Goal: Transaction & Acquisition: Book appointment/travel/reservation

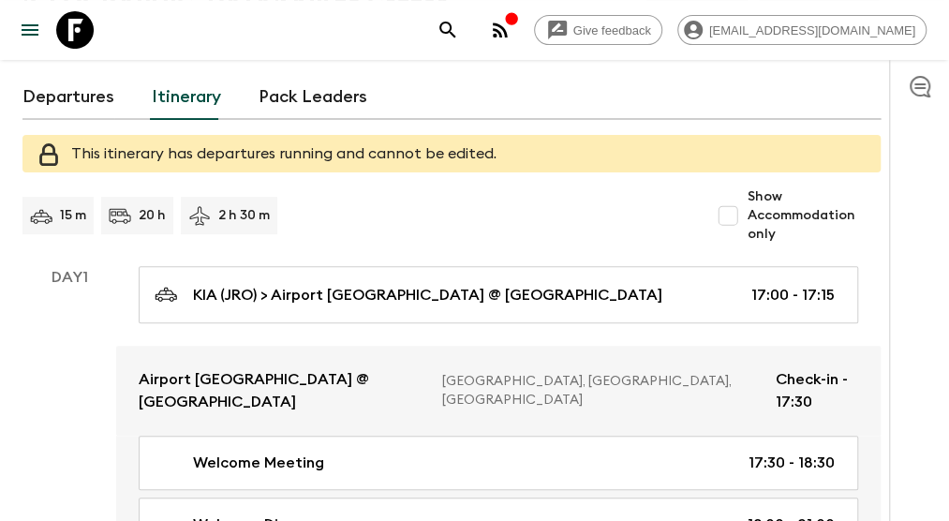
scroll to position [281, 0]
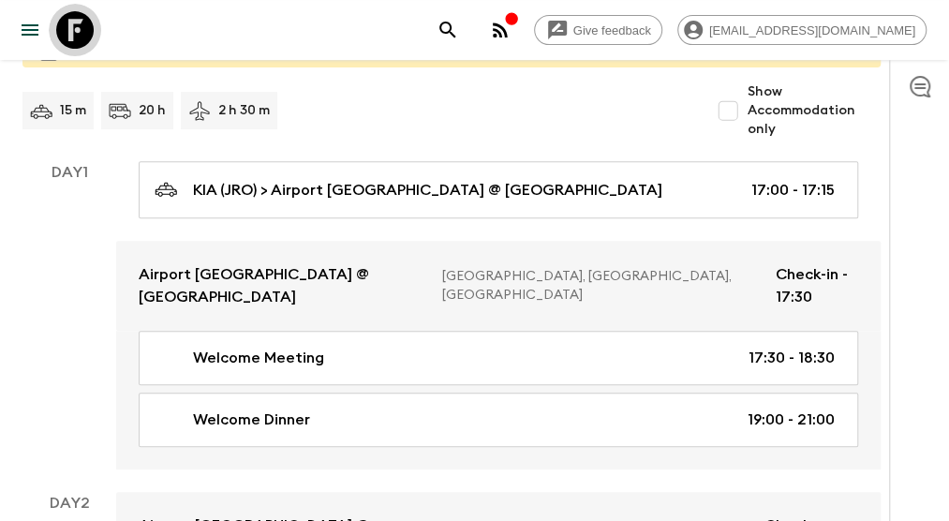
click at [79, 24] on icon at bounding box center [74, 29] width 37 height 37
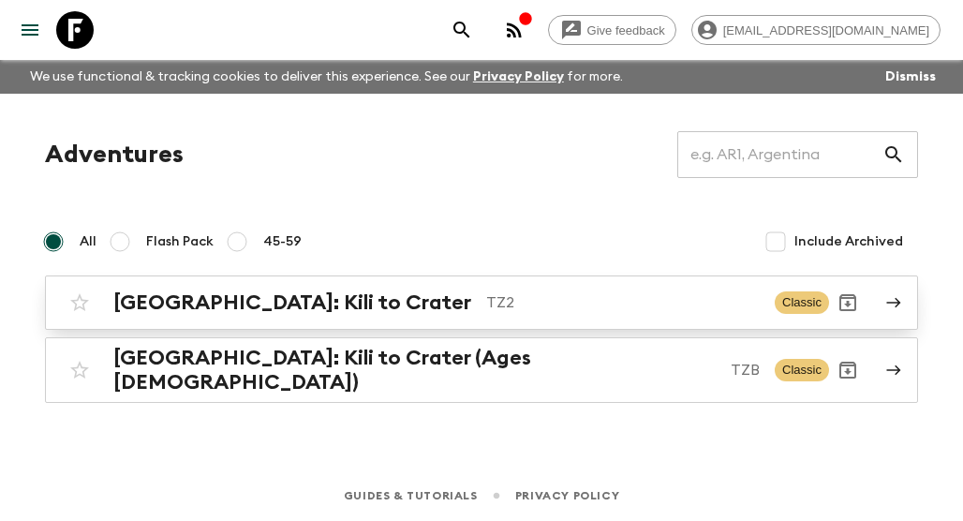
click at [237, 301] on h2 "[GEOGRAPHIC_DATA]: Kili to Crater" at bounding box center [292, 302] width 358 height 24
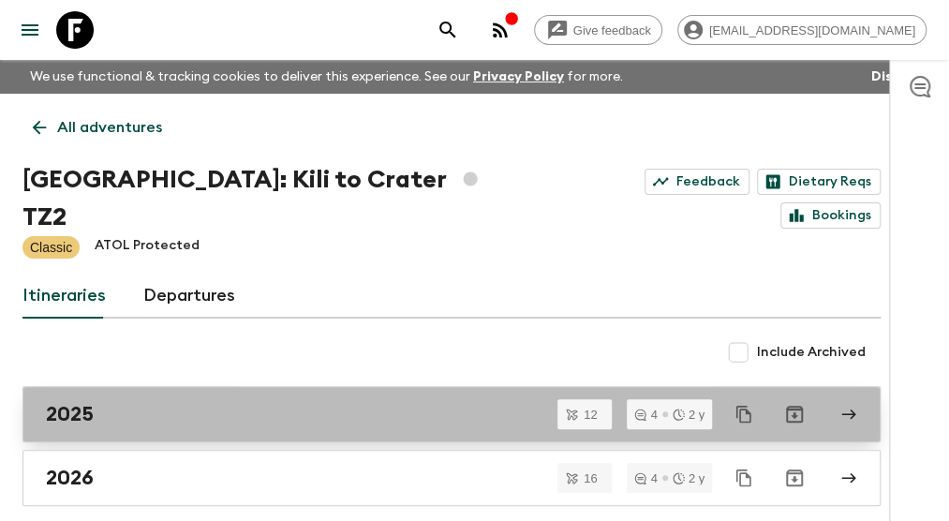
click at [98, 402] on div "2025" at bounding box center [433, 414] width 775 height 24
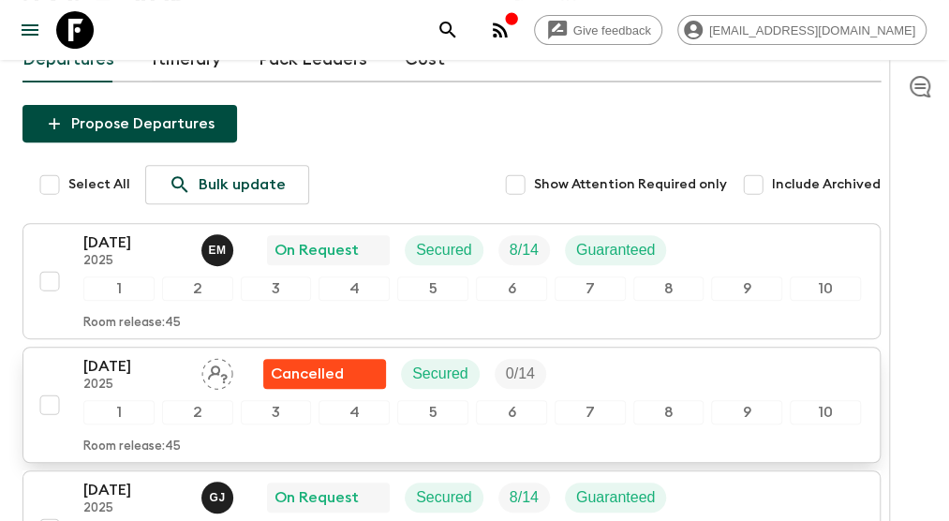
scroll to position [187, 0]
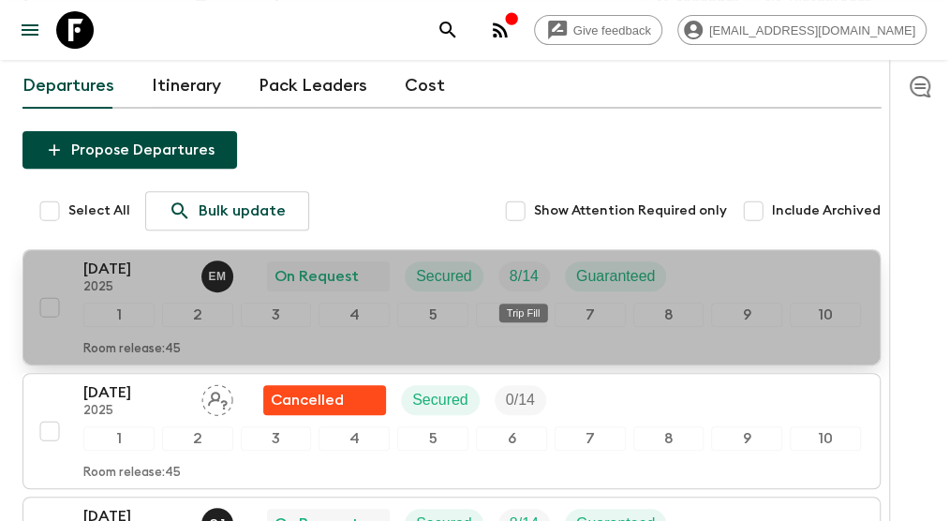
click at [513, 271] on p "8 / 14" at bounding box center [523, 276] width 29 height 22
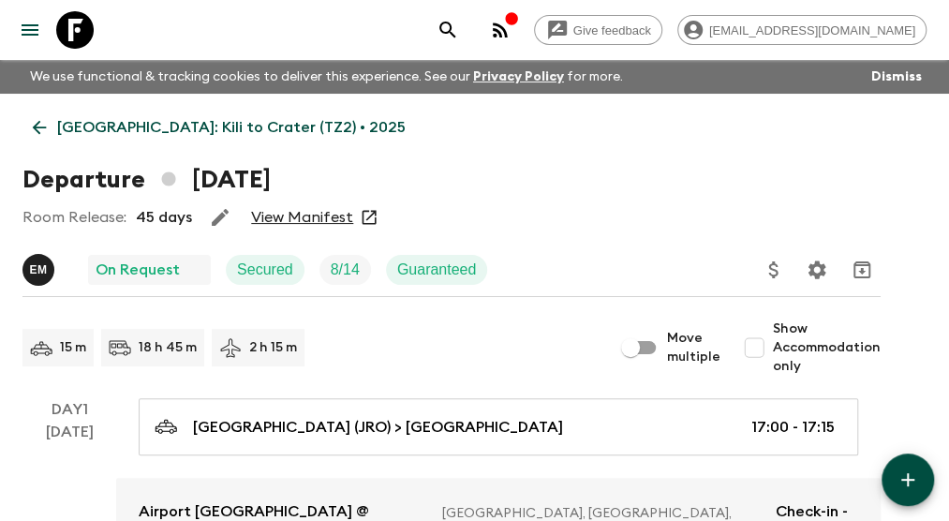
click at [302, 218] on link "View Manifest" at bounding box center [302, 217] width 102 height 19
